Goal: Download file/media

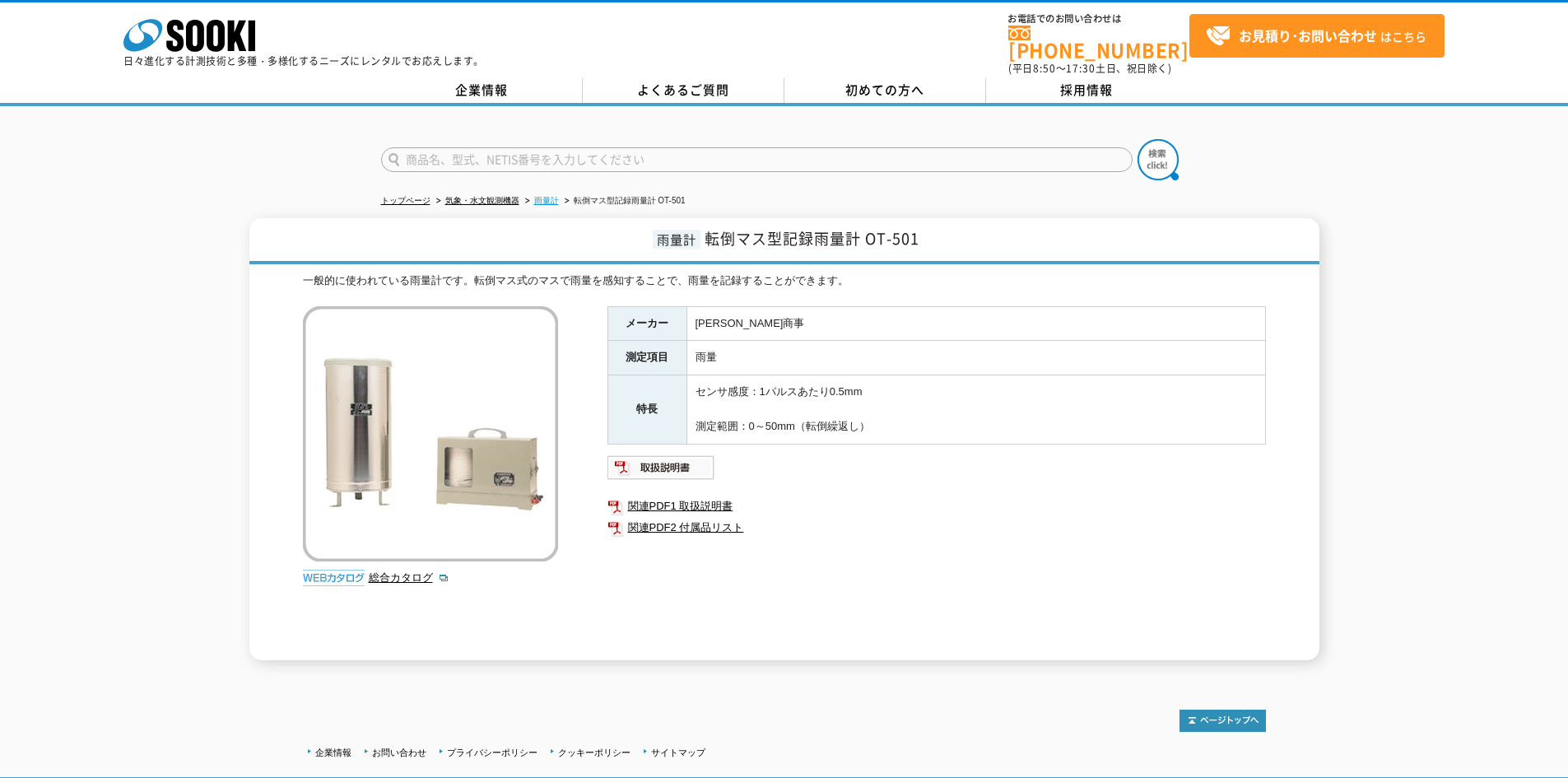
click at [541, 196] on link "雨量計" at bounding box center [546, 200] width 24 height 9
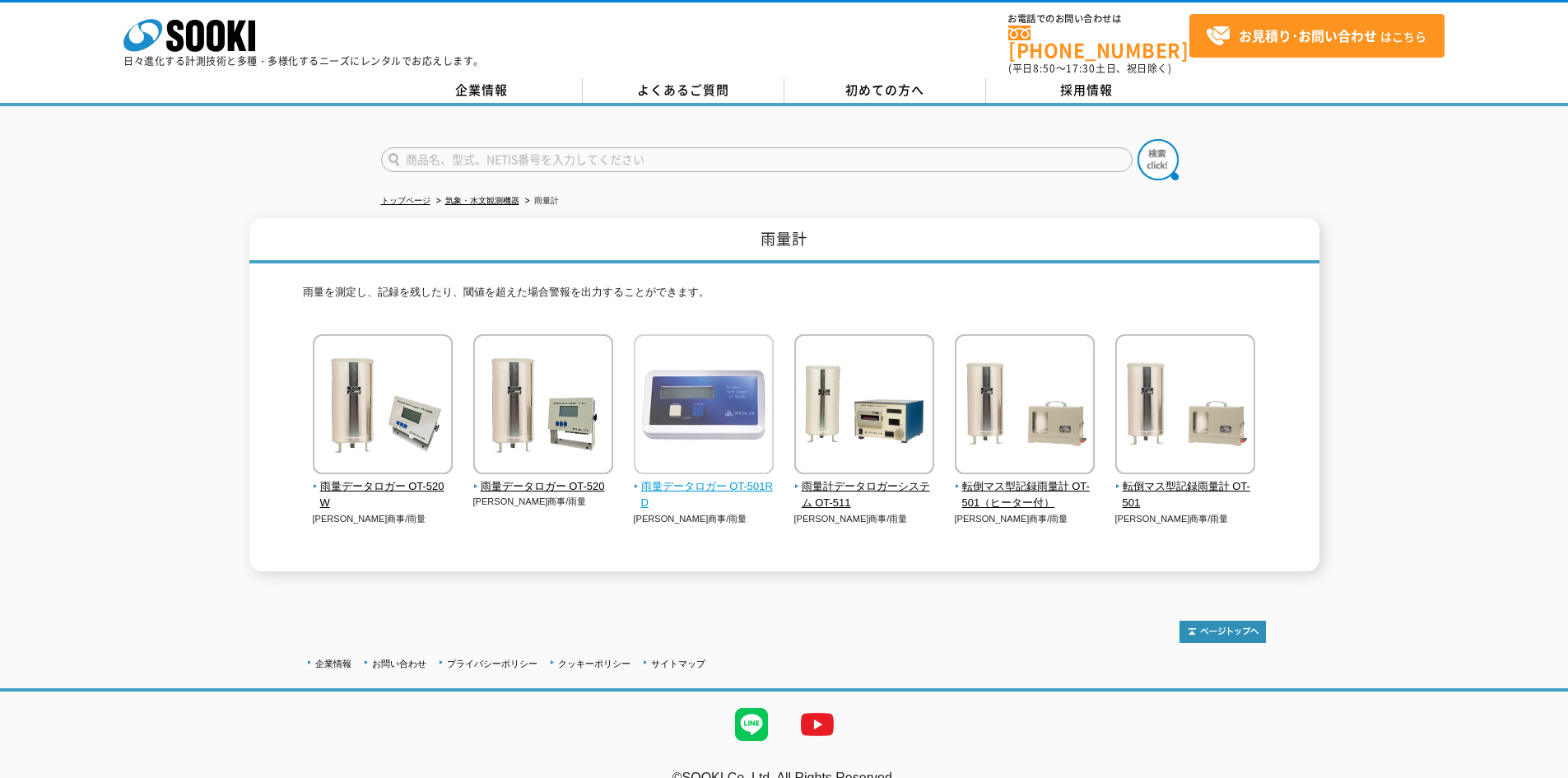
click at [747, 447] on img at bounding box center [704, 406] width 140 height 144
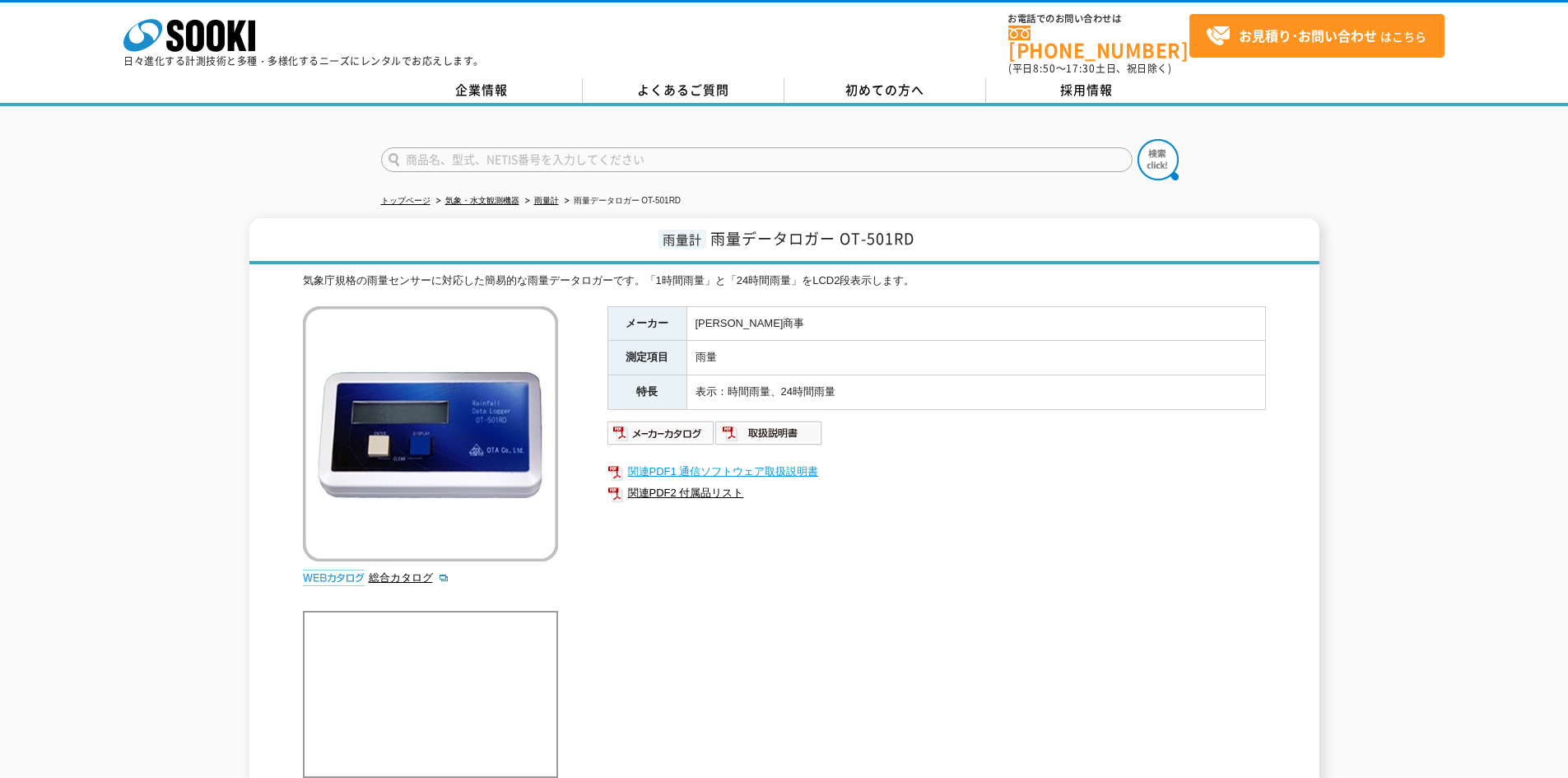
click at [717, 465] on link "関連PDF1 通信ソフトウェア取扱説明書" at bounding box center [936, 472] width 658 height 21
click at [668, 421] on img at bounding box center [661, 432] width 108 height 26
click at [765, 461] on link "関連PDF1 通信ソフトウェア取扱説明書" at bounding box center [936, 472] width 658 height 21
click at [700, 482] on link "関連PDF2 付属品リスト" at bounding box center [936, 493] width 658 height 21
click at [652, 420] on img at bounding box center [661, 432] width 108 height 26
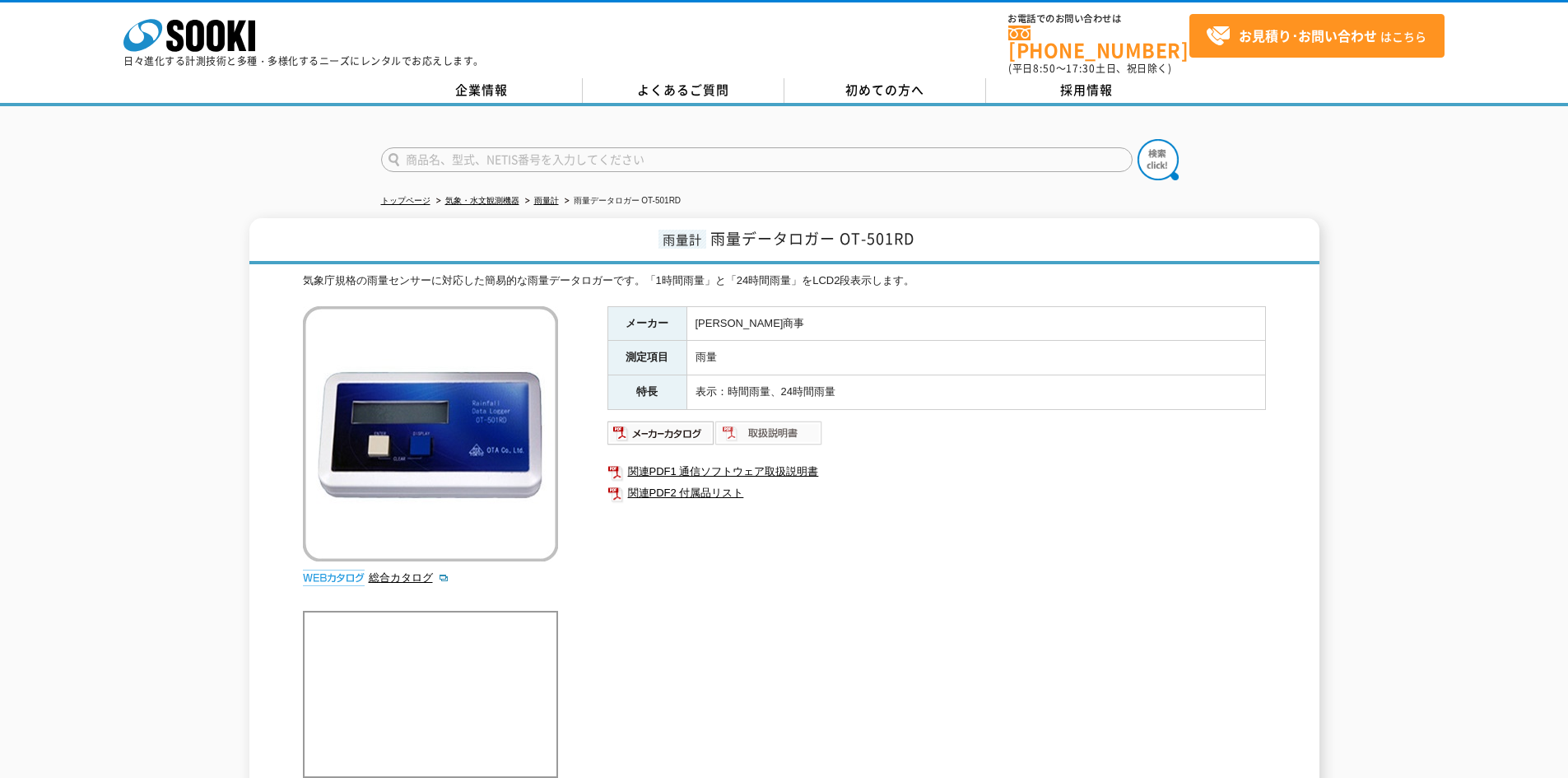
click at [795, 420] on img at bounding box center [768, 432] width 108 height 26
